Goal: Task Accomplishment & Management: Complete application form

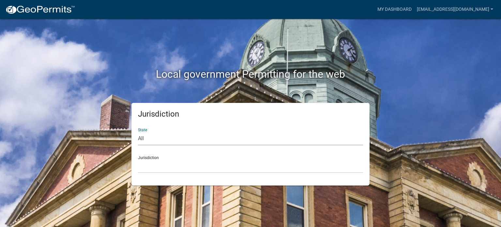
click at [173, 139] on select "All [US_STATE] [US_STATE] [US_STATE] [US_STATE] [US_STATE] [US_STATE] [US_STATE…" at bounding box center [250, 138] width 225 height 13
select select "[US_STATE]"
click at [138, 132] on select "All [US_STATE] [US_STATE] [US_STATE] [US_STATE] [US_STATE] [US_STATE] [US_STATE…" at bounding box center [250, 138] width 225 height 13
click at [160, 168] on select "City of [GEOGRAPHIC_DATA], [US_STATE] City of [GEOGRAPHIC_DATA], [US_STATE] Cit…" at bounding box center [250, 165] width 225 height 13
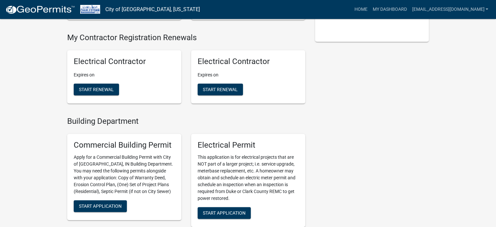
scroll to position [130, 0]
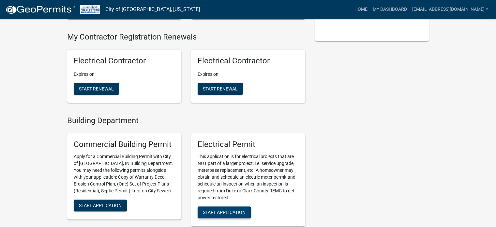
click at [211, 212] on span "Start Application" at bounding box center [224, 211] width 43 height 5
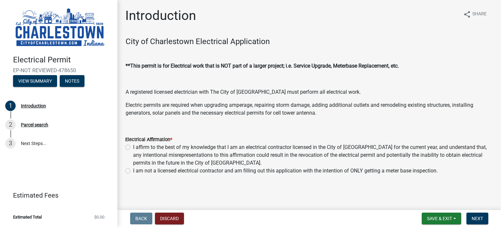
click at [133, 146] on label "I affirm to the best of my knowledge that I am an electrical contractor license…" at bounding box center [313, 154] width 360 height 23
click at [133, 146] on input "I affirm to the best of my knowledge that I am an electrical contractor license…" at bounding box center [135, 145] width 4 height 4
radio input "true"
click at [472, 215] on button "Next" at bounding box center [477, 218] width 22 height 12
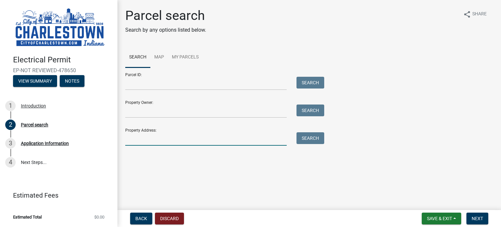
click at [145, 143] on input "Property Address:" at bounding box center [205, 138] width 161 height 13
type input "[STREET_ADDRESS]"
click at [304, 138] on button "Search" at bounding box center [310, 138] width 28 height 12
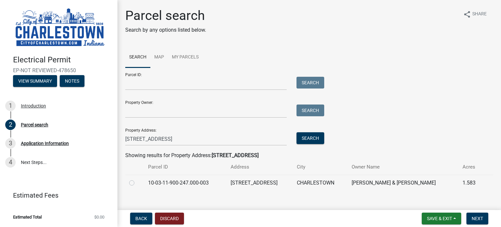
click at [137, 179] on label at bounding box center [137, 179] width 0 height 0
click at [137, 181] on input "radio" at bounding box center [139, 181] width 4 height 4
radio input "true"
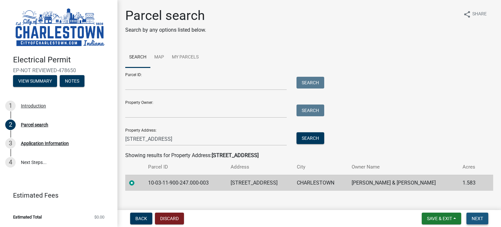
click at [474, 217] on span "Next" at bounding box center [477, 218] width 11 height 5
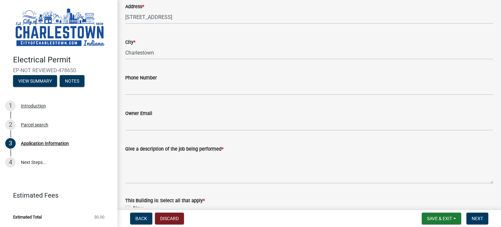
scroll to position [163, 0]
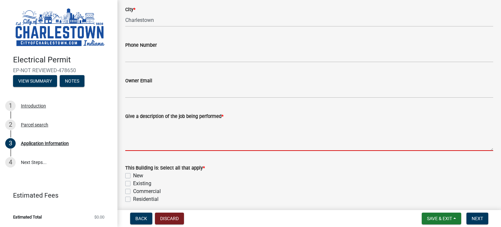
click at [177, 143] on textarea "Give a description of the job being performed *" at bounding box center [309, 135] width 368 height 31
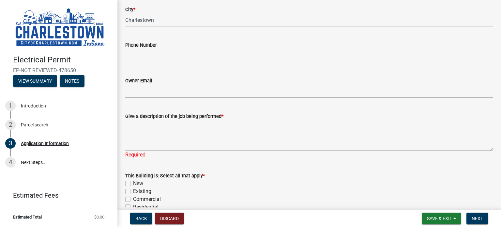
click at [125, 139] on div "Give a description of the job being performed * Required" at bounding box center [309, 130] width 378 height 55
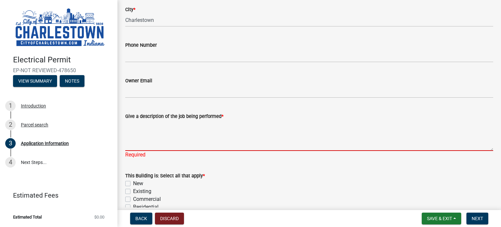
click at [172, 142] on textarea "Give a description of the job being performed *" at bounding box center [309, 135] width 368 height 31
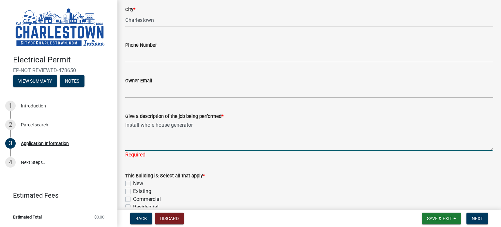
scroll to position [228, 0]
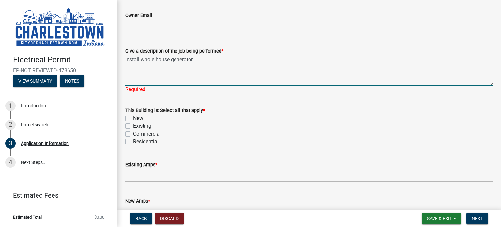
type textarea "Install whole house generator"
click at [127, 126] on div "This Building is: Select all that apply * New Existing Commercial Residential" at bounding box center [309, 125] width 368 height 39
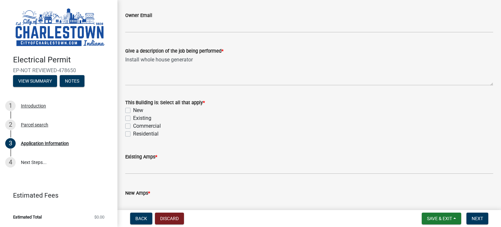
click at [133, 118] on label "Existing" at bounding box center [142, 118] width 18 height 8
click at [133, 118] on input "Existing" at bounding box center [135, 116] width 4 height 4
checkbox input "true"
checkbox input "false"
checkbox input "true"
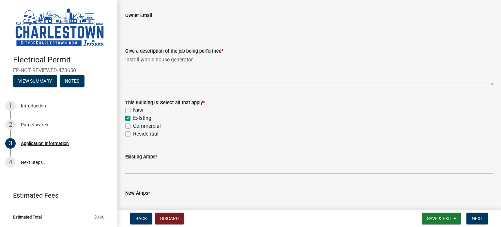
checkbox input "false"
click at [133, 134] on label "Residential" at bounding box center [145, 134] width 25 height 8
click at [133, 134] on input "Residential" at bounding box center [135, 132] width 4 height 4
checkbox input "true"
checkbox input "false"
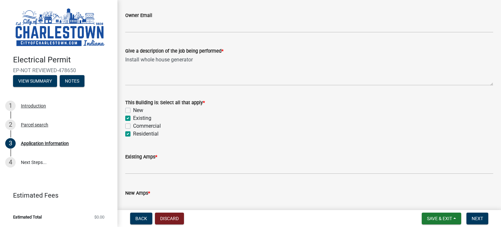
checkbox input "true"
checkbox input "false"
checkbox input "true"
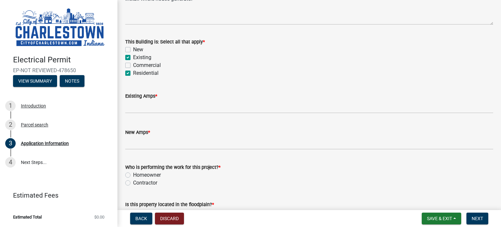
scroll to position [293, 0]
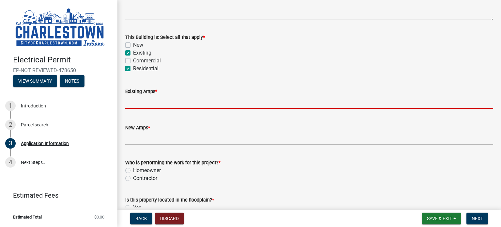
click at [146, 104] on input "text" at bounding box center [309, 101] width 368 height 13
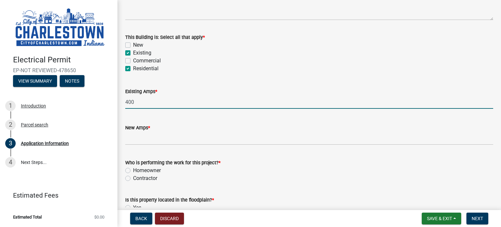
type input "400"
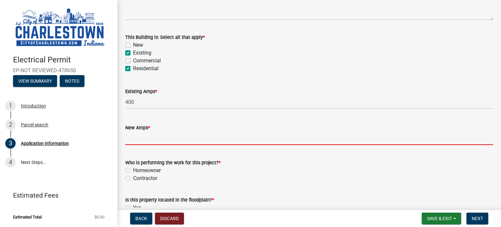
click at [143, 137] on input "text" at bounding box center [309, 137] width 368 height 13
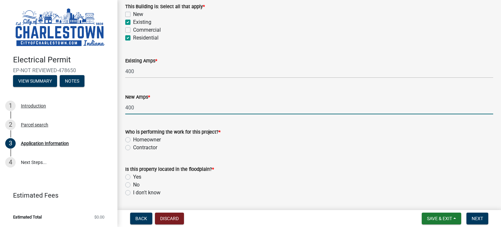
scroll to position [359, 0]
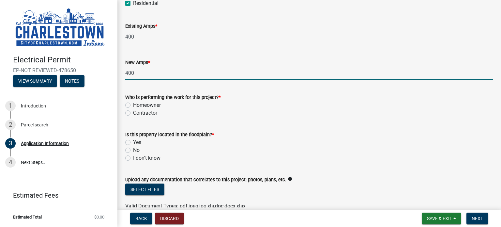
type input "400"
click at [133, 111] on label "Contractor" at bounding box center [145, 113] width 24 height 8
click at [133, 111] on input "Contractor" at bounding box center [135, 111] width 4 height 4
radio input "true"
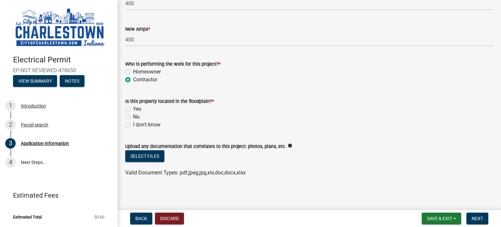
scroll to position [392, 0]
click at [133, 124] on label "I don't know" at bounding box center [146, 124] width 27 height 8
click at [133, 124] on input "I don't know" at bounding box center [135, 122] width 4 height 4
radio input "true"
click at [476, 217] on span "Next" at bounding box center [477, 218] width 11 height 5
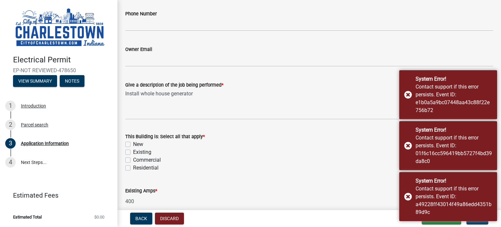
scroll to position [196, 0]
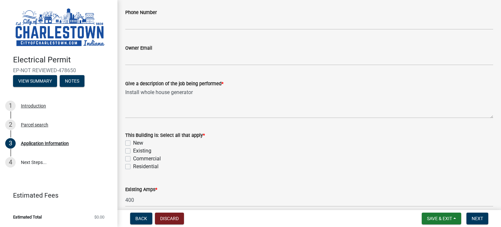
click at [133, 152] on label "Existing" at bounding box center [142, 151] width 18 height 8
click at [133, 151] on input "Existing" at bounding box center [135, 149] width 4 height 4
checkbox input "true"
checkbox input "false"
checkbox input "true"
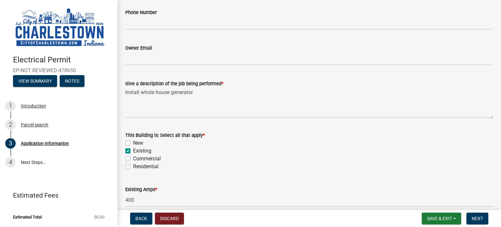
checkbox input "false"
click at [133, 164] on label "Residential" at bounding box center [145, 166] width 25 height 8
click at [133, 164] on input "Residential" at bounding box center [135, 164] width 4 height 4
checkbox input "true"
checkbox input "false"
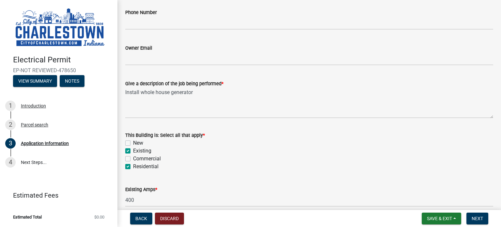
checkbox input "true"
checkbox input "false"
checkbox input "true"
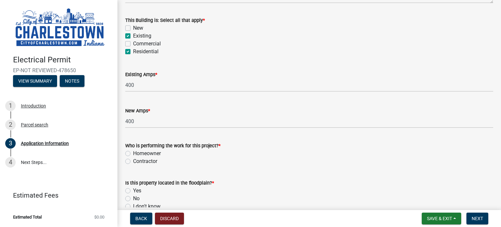
scroll to position [326, 0]
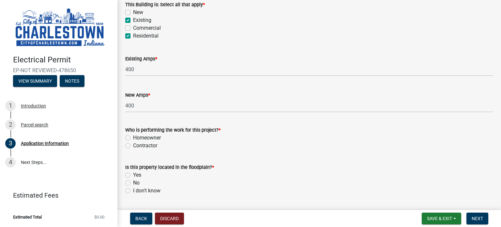
click at [133, 146] on label "Contractor" at bounding box center [145, 146] width 24 height 8
click at [133, 146] on input "Contractor" at bounding box center [135, 144] width 4 height 4
radio input "true"
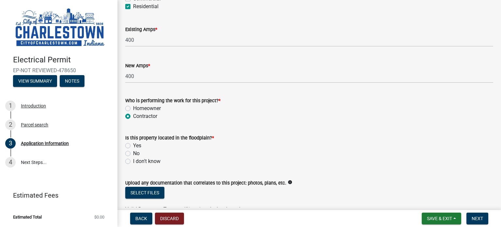
scroll to position [391, 0]
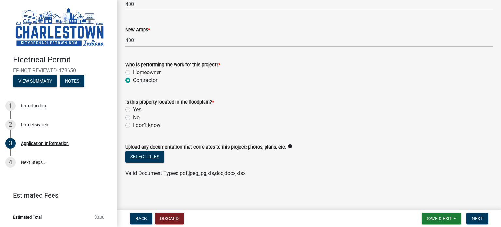
click at [133, 126] on label "I don't know" at bounding box center [146, 125] width 27 height 8
click at [133, 126] on input "I don't know" at bounding box center [135, 123] width 4 height 4
radio input "true"
click at [429, 218] on span "Save & Exit" at bounding box center [439, 218] width 25 height 5
click at [421, 187] on button "Save" at bounding box center [435, 186] width 52 height 16
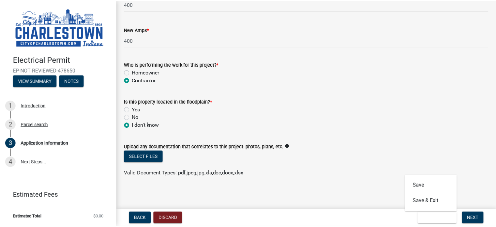
scroll to position [0, 0]
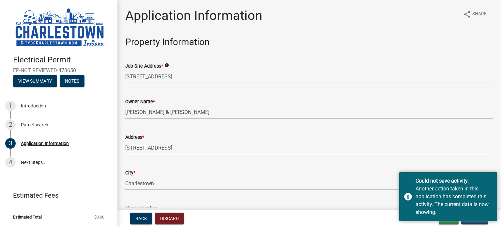
click at [449, 140] on div "Address *" at bounding box center [309, 137] width 368 height 8
click at [444, 223] on button "Exit" at bounding box center [449, 218] width 20 height 12
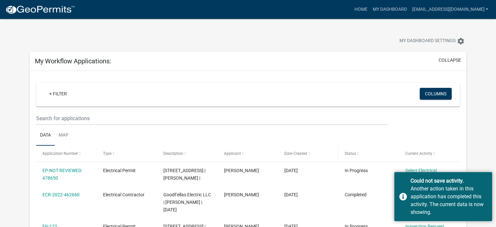
scroll to position [98, 0]
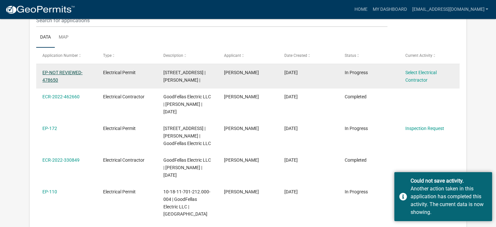
click at [49, 73] on link "EP-NOT REVIEWED-478650" at bounding box center [62, 76] width 40 height 13
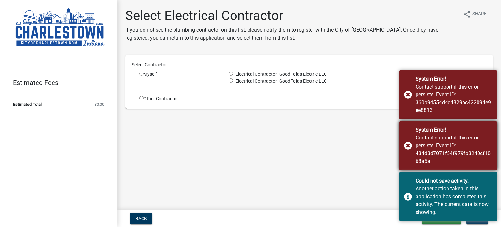
click at [440, 123] on div "System Error! Contact support if this error persists. Event ID: 434d3d7071f54f9…" at bounding box center [448, 145] width 98 height 49
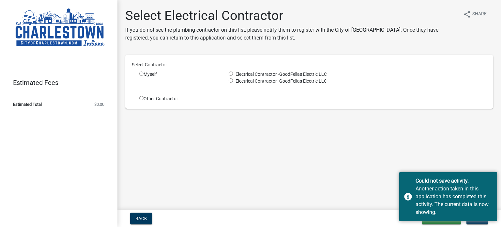
click at [230, 72] on input "radio" at bounding box center [231, 73] width 4 height 4
radio input "true"
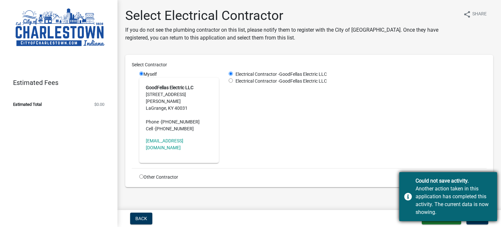
click at [409, 183] on div "Could not save activity. Another action taken in this application has completed…" at bounding box center [448, 196] width 98 height 49
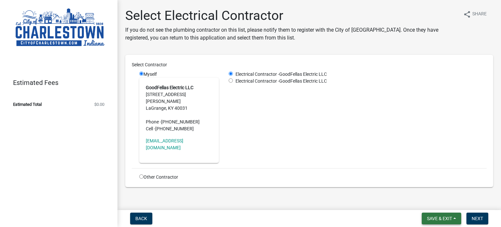
click at [435, 218] on span "Save & Exit" at bounding box center [439, 218] width 25 height 5
click at [428, 202] on button "Save & Exit" at bounding box center [435, 201] width 52 height 16
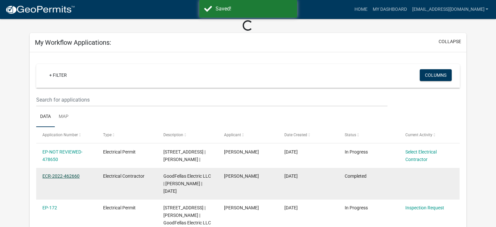
scroll to position [65, 0]
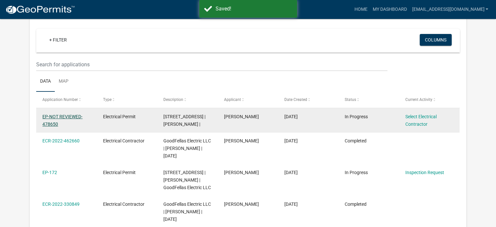
click at [60, 118] on link "EP-NOT REVIEWED-478650" at bounding box center [62, 120] width 40 height 13
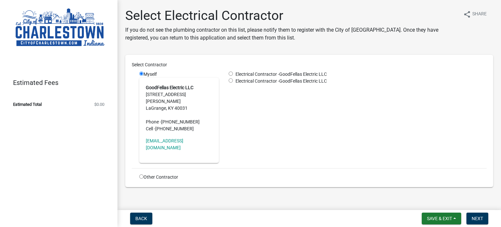
click at [234, 73] on span "Electrical Contractor -" at bounding box center [256, 73] width 46 height 5
click at [229, 70] on div "Select Contractor" at bounding box center [309, 65] width 365 height 9
click at [230, 73] on input "radio" at bounding box center [231, 73] width 4 height 4
radio input "true"
click at [484, 219] on button "Next" at bounding box center [477, 218] width 22 height 12
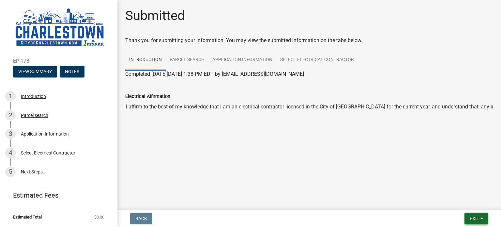
click at [472, 215] on button "Exit" at bounding box center [476, 218] width 24 height 12
click at [461, 200] on button "Save & Exit" at bounding box center [462, 201] width 52 height 16
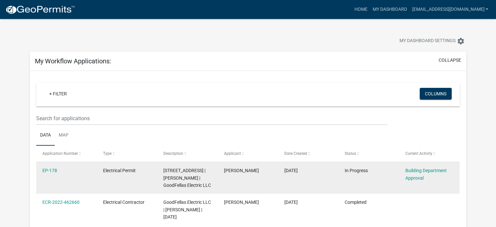
scroll to position [65, 0]
